Goal: Task Accomplishment & Management: Manage account settings

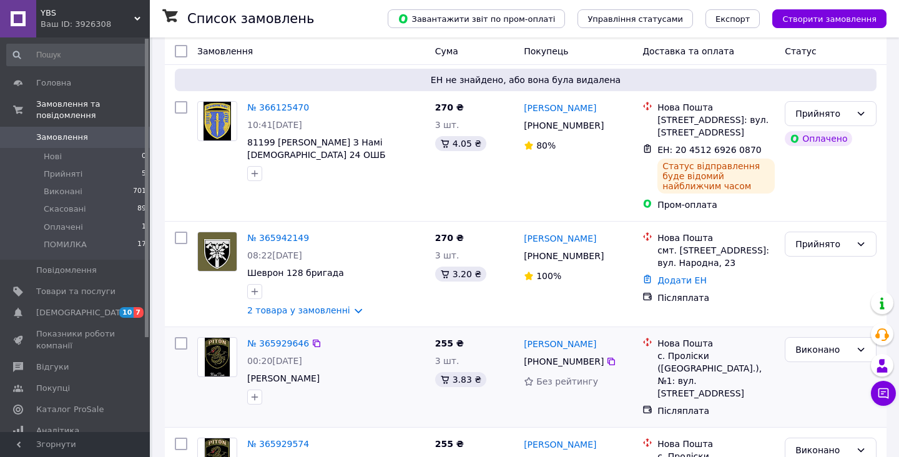
scroll to position [661, 0]
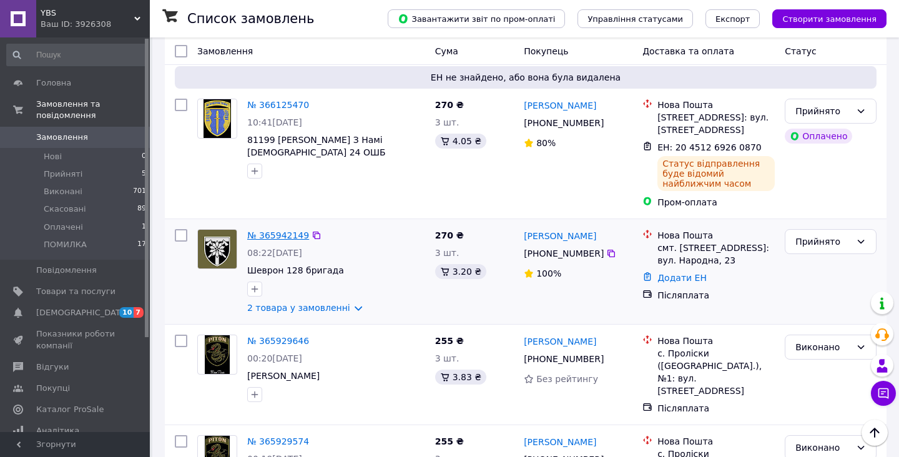
click at [272, 230] on link "№ 365942149" at bounding box center [278, 235] width 62 height 10
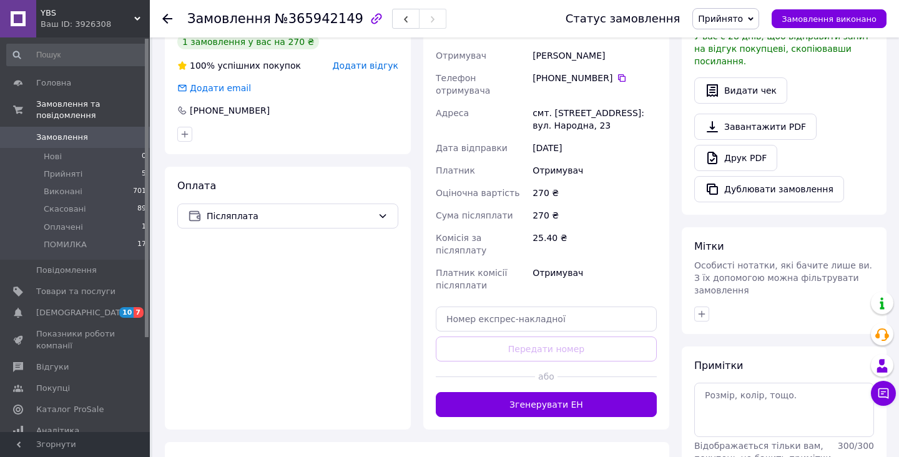
scroll to position [439, 0]
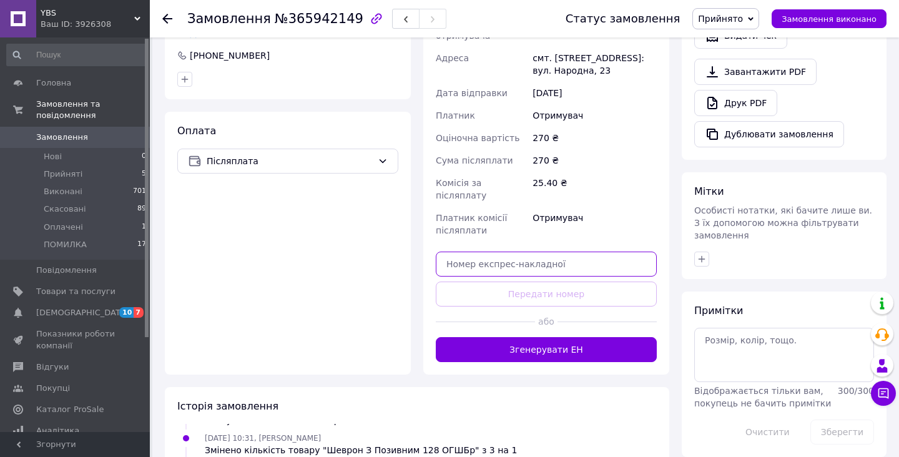
click at [533, 252] on input "text" at bounding box center [546, 264] width 221 height 25
paste input "20451269261646"
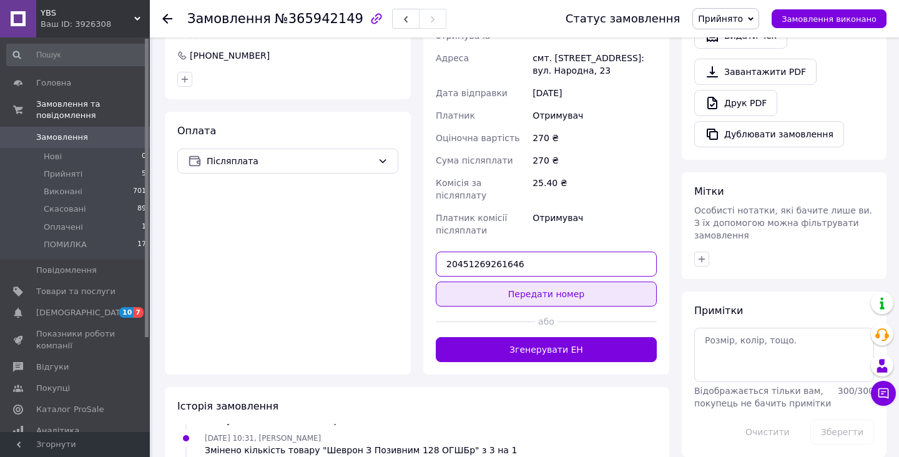
type input "20451269261646"
click at [542, 282] on button "Передати номер" at bounding box center [546, 294] width 221 height 25
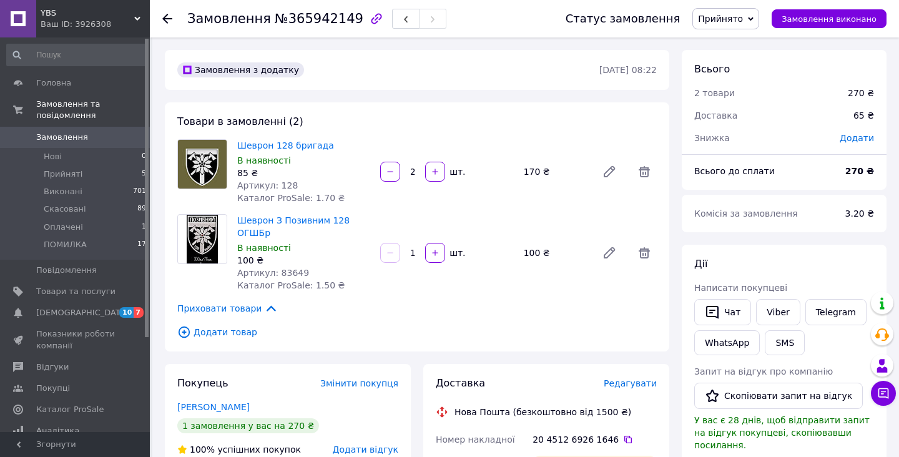
scroll to position [0, 0]
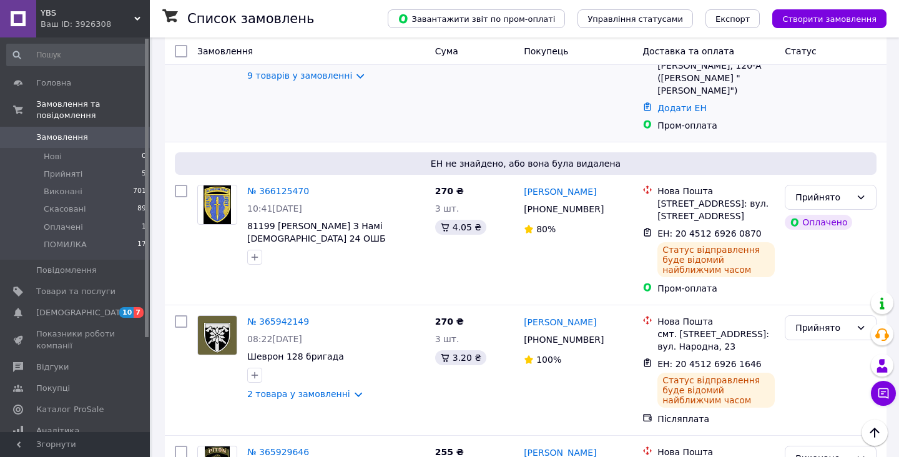
scroll to position [576, 0]
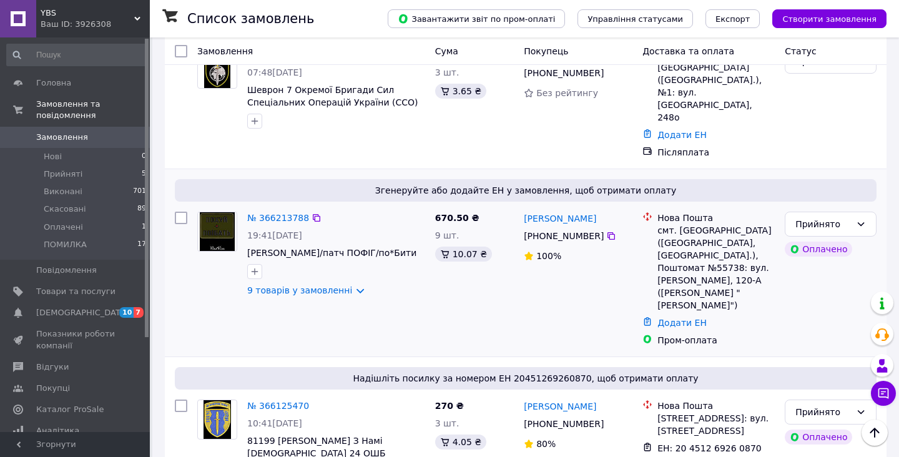
scroll to position [357, 0]
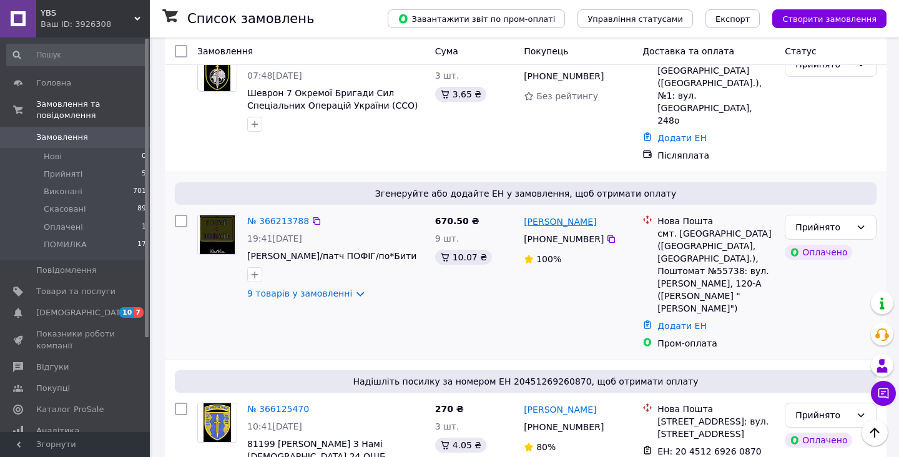
click at [542, 215] on link "[PERSON_NAME]" at bounding box center [560, 221] width 72 height 12
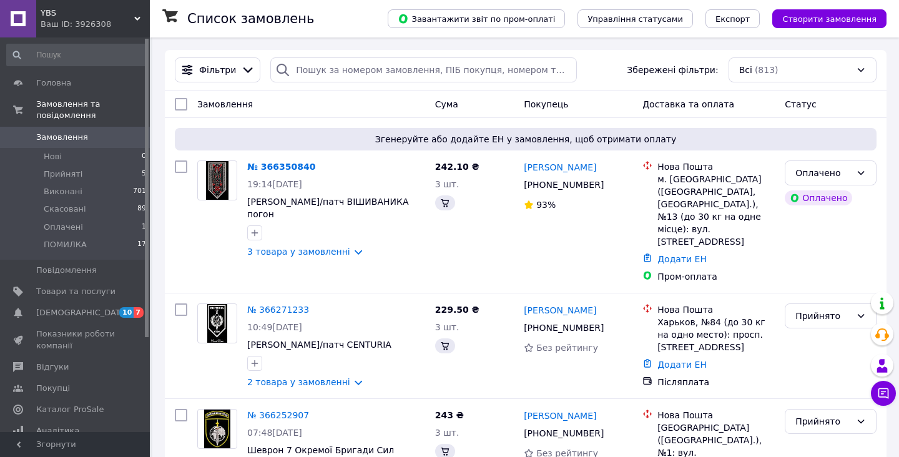
click at [294, 182] on span "19:14[DATE]" at bounding box center [274, 184] width 55 height 10
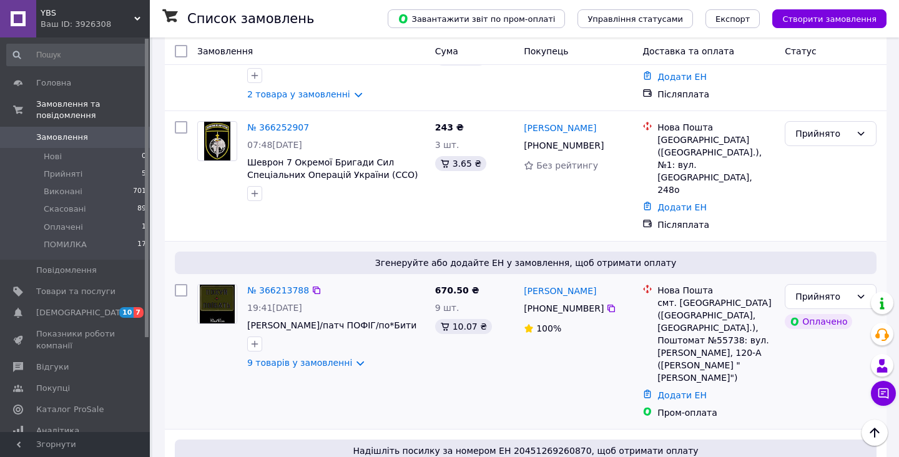
scroll to position [225, 0]
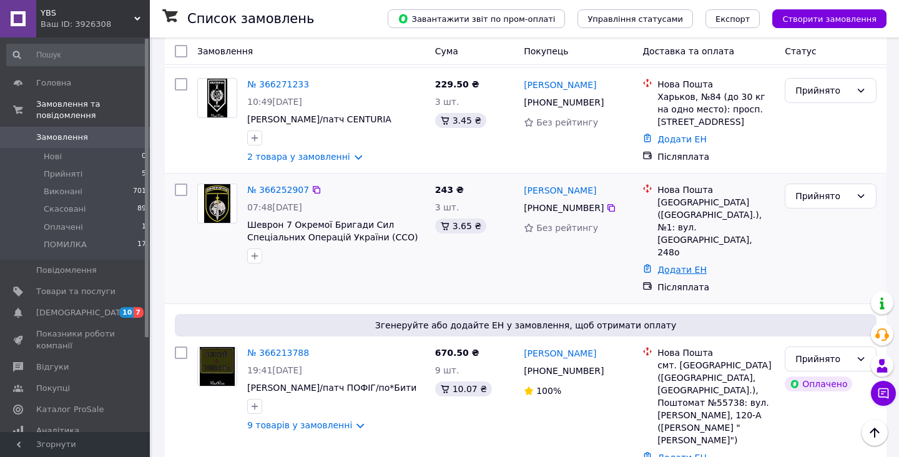
click at [693, 265] on link "Додати ЕН" at bounding box center [682, 270] width 49 height 10
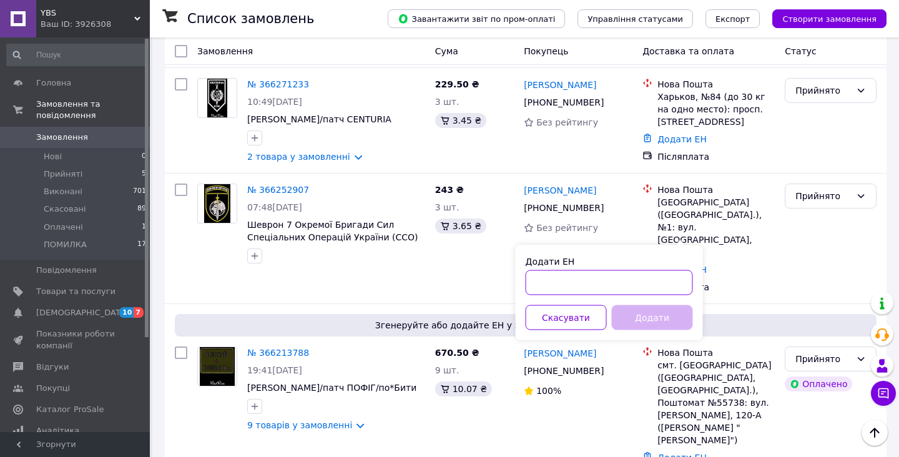
paste input "20451269262530"
type input "20451269262530"
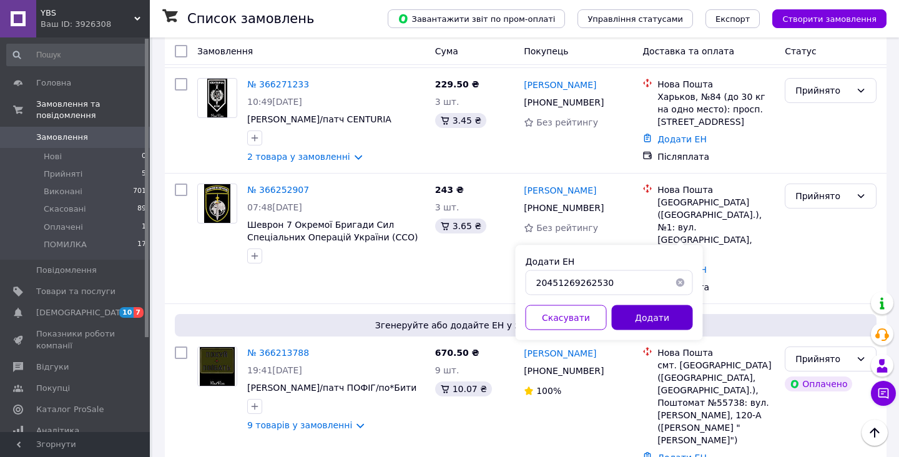
click at [641, 322] on button "Додати" at bounding box center [652, 317] width 81 height 25
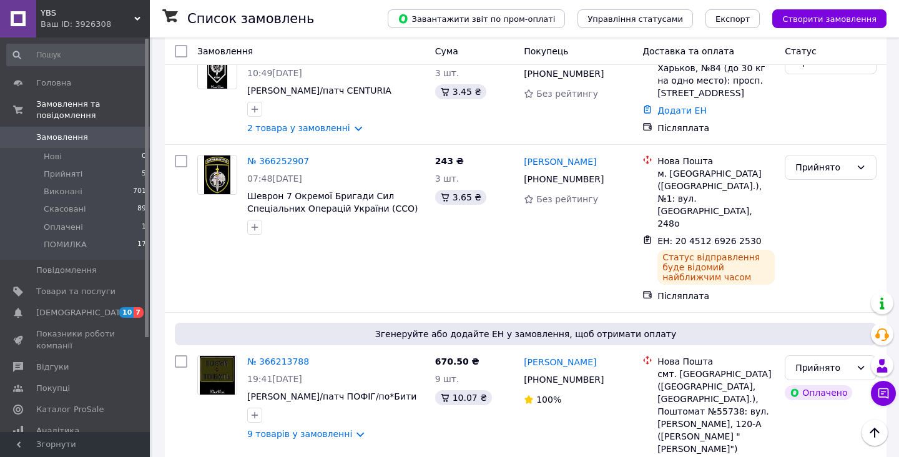
scroll to position [270, 0]
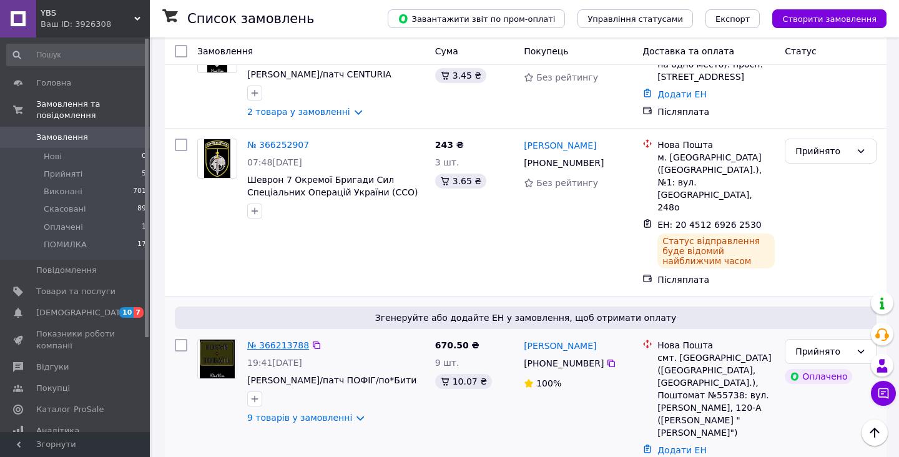
click at [292, 340] on link "№ 366213788" at bounding box center [278, 345] width 62 height 10
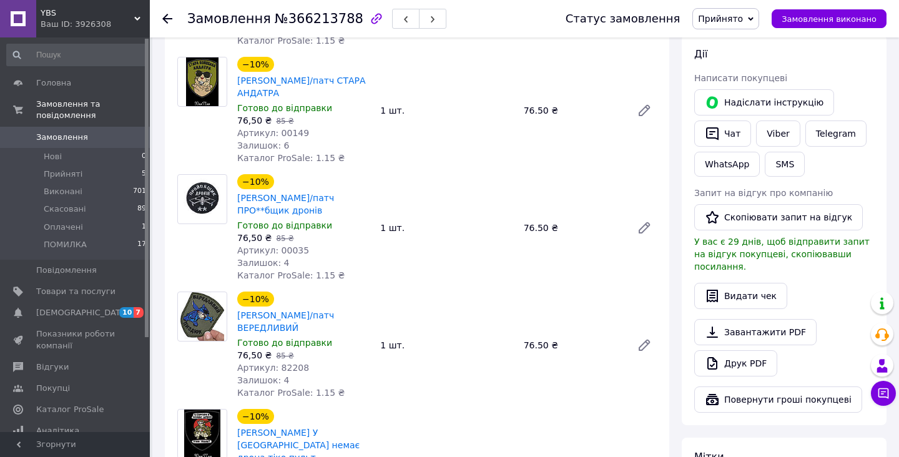
scroll to position [801, 0]
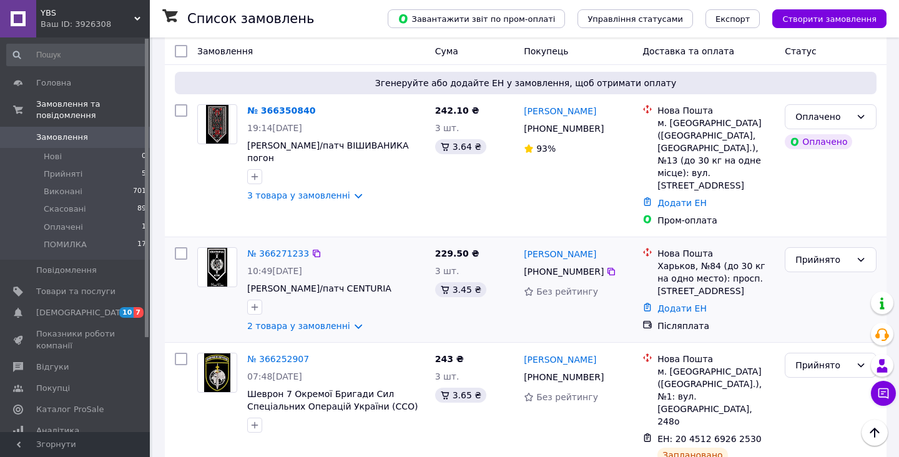
scroll to position [51, 0]
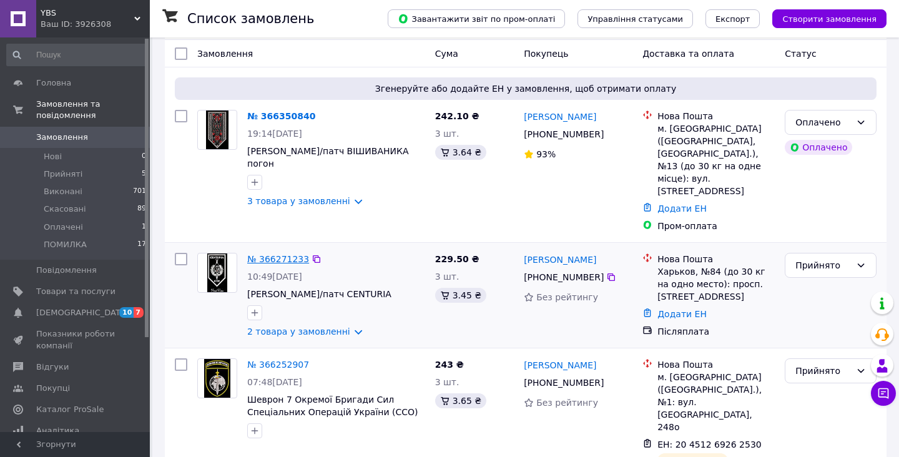
click at [287, 254] on link "№ 366271233" at bounding box center [278, 259] width 62 height 10
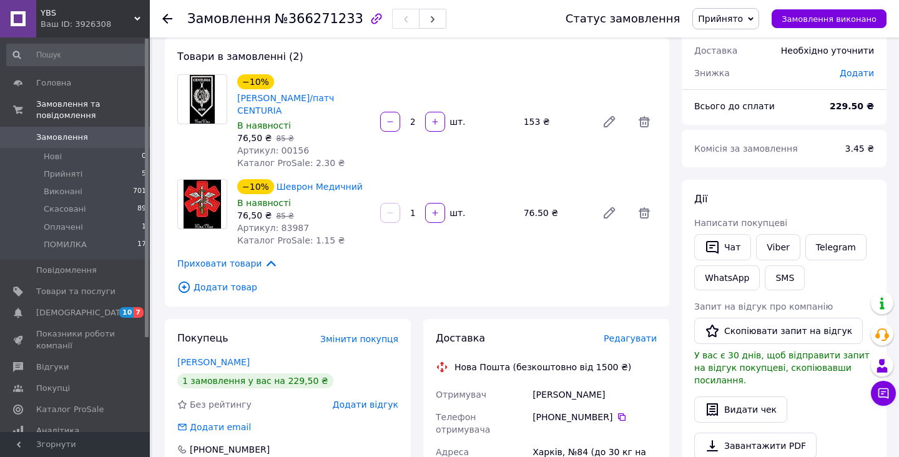
scroll to position [65, 0]
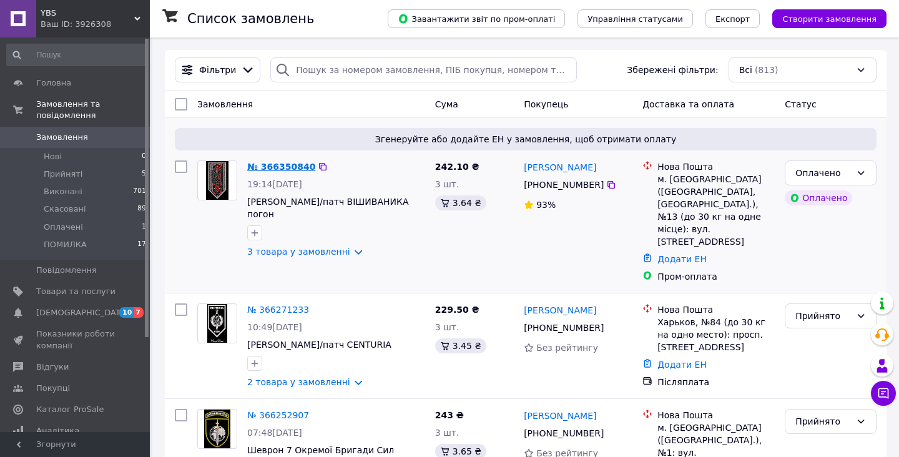
click at [271, 168] on link "№ 366350840" at bounding box center [281, 167] width 68 height 10
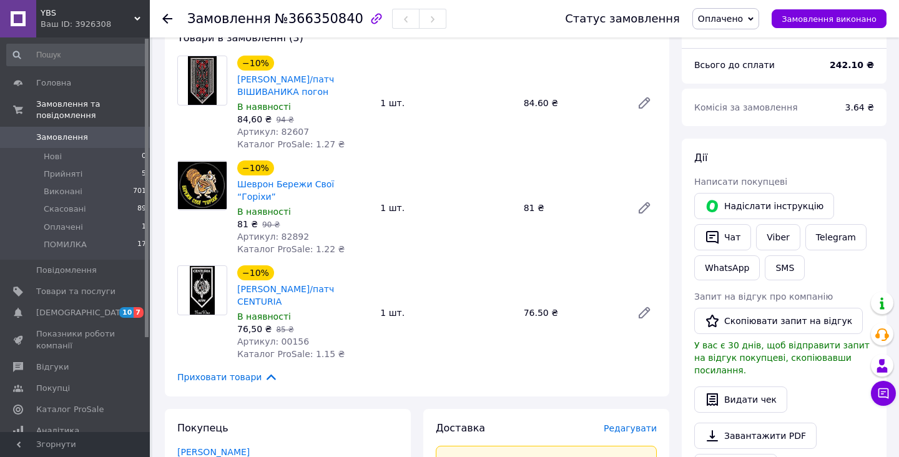
scroll to position [447, 0]
